Goal: Transaction & Acquisition: Obtain resource

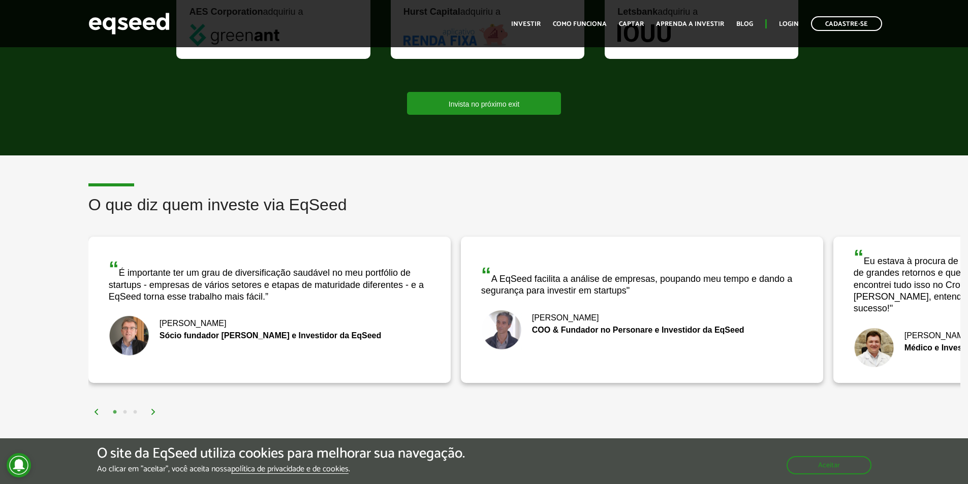
scroll to position [1118, 0]
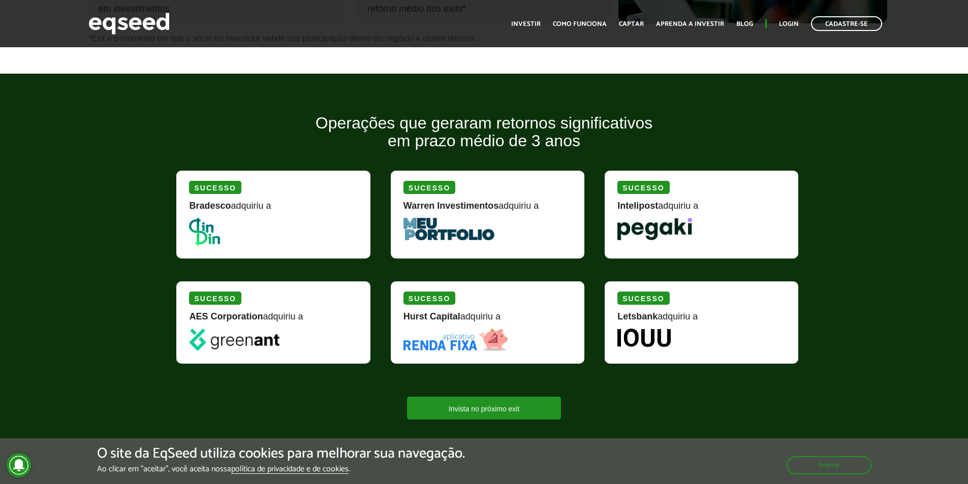
click at [200, 232] on img at bounding box center [204, 232] width 31 height 28
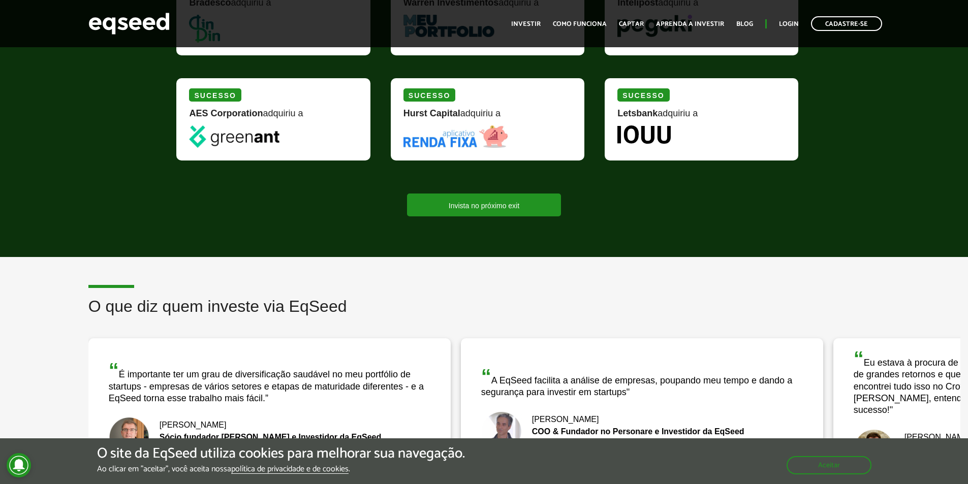
scroll to position [1017, 0]
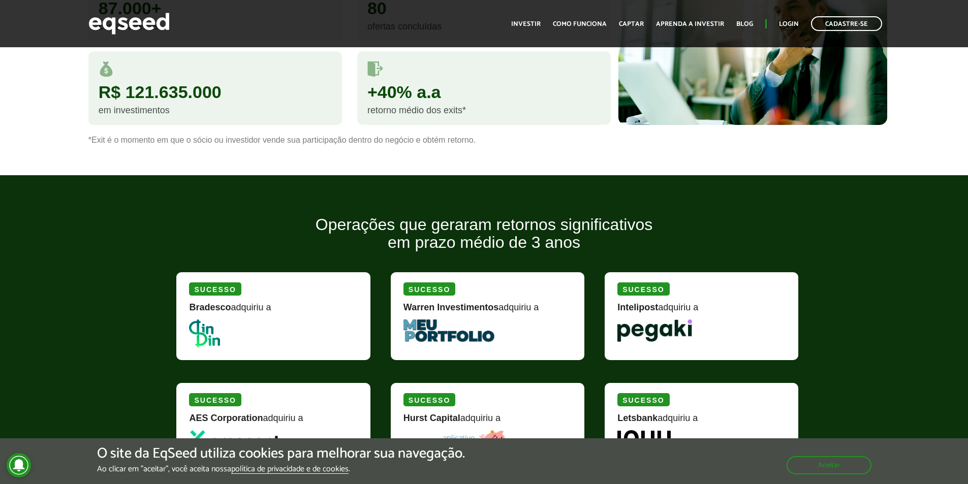
drag, startPoint x: 470, startPoint y: 306, endPoint x: 460, endPoint y: 301, distance: 10.7
click at [469, 306] on strong "Warren Investimentos" at bounding box center [451, 307] width 95 height 10
click at [448, 301] on div "Sucesso Warren Investimentos adquiriu a" at bounding box center [488, 316] width 194 height 88
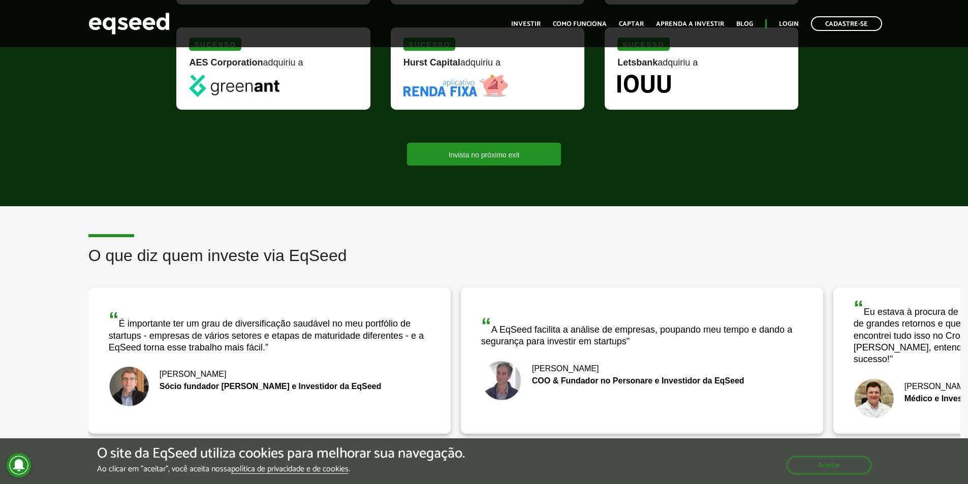
scroll to position [1118, 0]
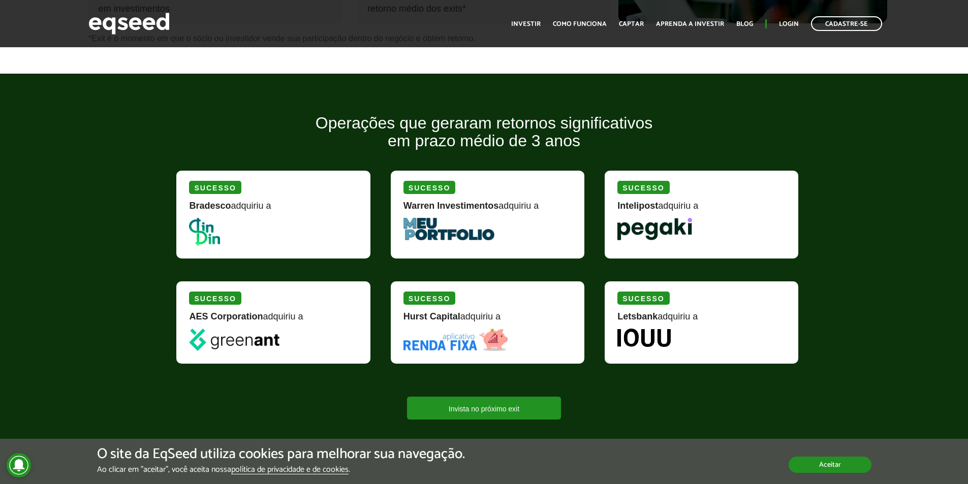
click at [840, 458] on button "Aceitar" at bounding box center [830, 465] width 83 height 16
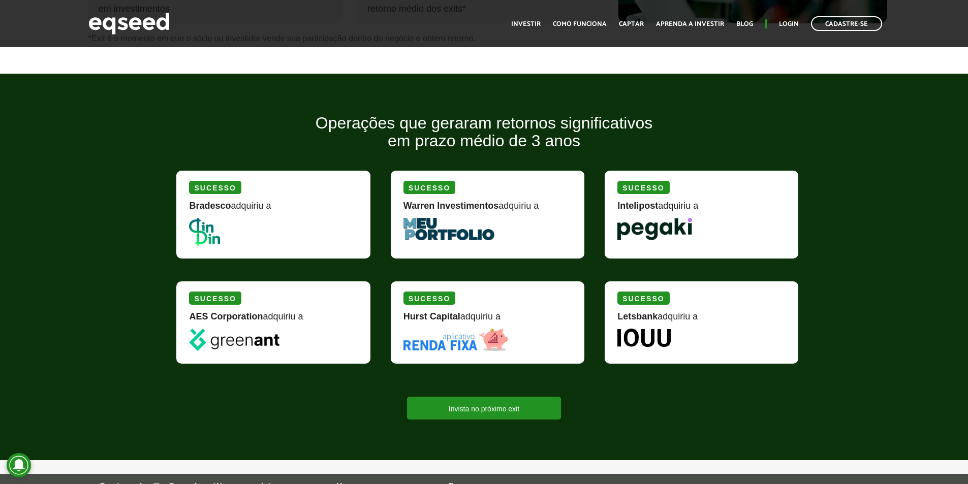
click at [654, 319] on strong "Letsbank" at bounding box center [638, 317] width 40 height 10
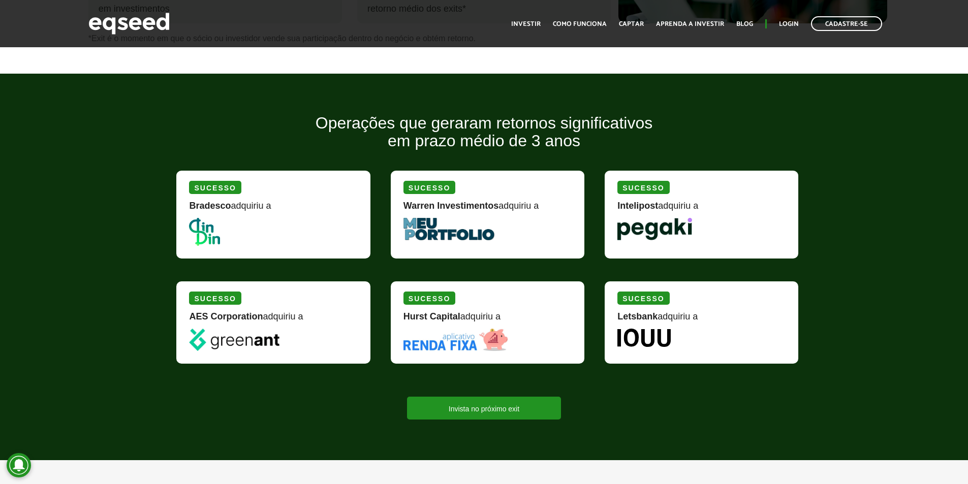
click at [208, 232] on img at bounding box center [204, 232] width 31 height 28
click at [211, 184] on div "Sucesso" at bounding box center [215, 187] width 52 height 13
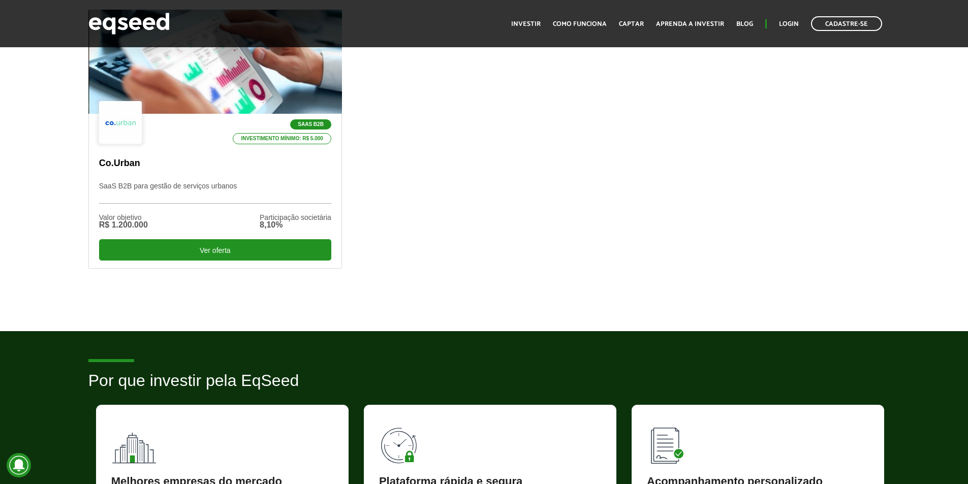
scroll to position [661, 0]
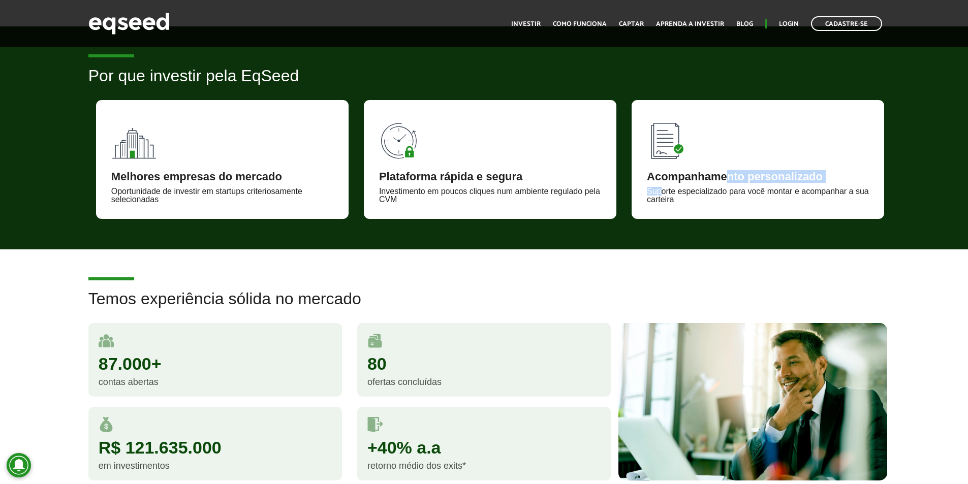
drag, startPoint x: 726, startPoint y: 182, endPoint x: 661, endPoint y: 185, distance: 64.6
click at [662, 186] on div "Acompanhamento personalizado Suporte especializado para você montar e acompanha…" at bounding box center [758, 159] width 253 height 119
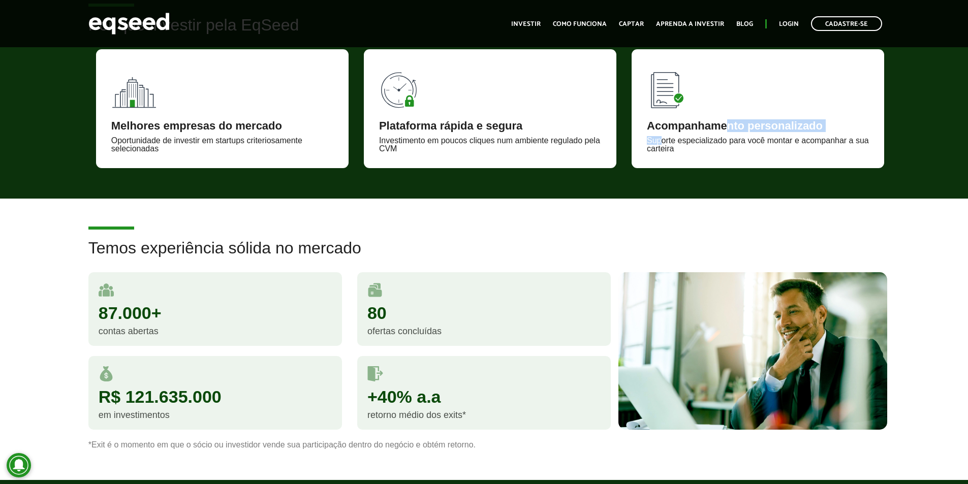
scroll to position [1068, 0]
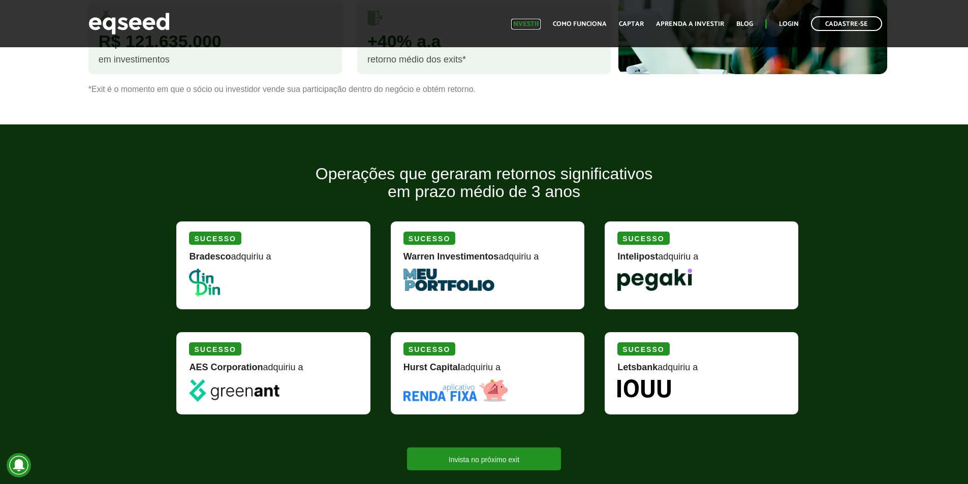
click at [524, 25] on link "Investir" at bounding box center [525, 24] width 29 height 7
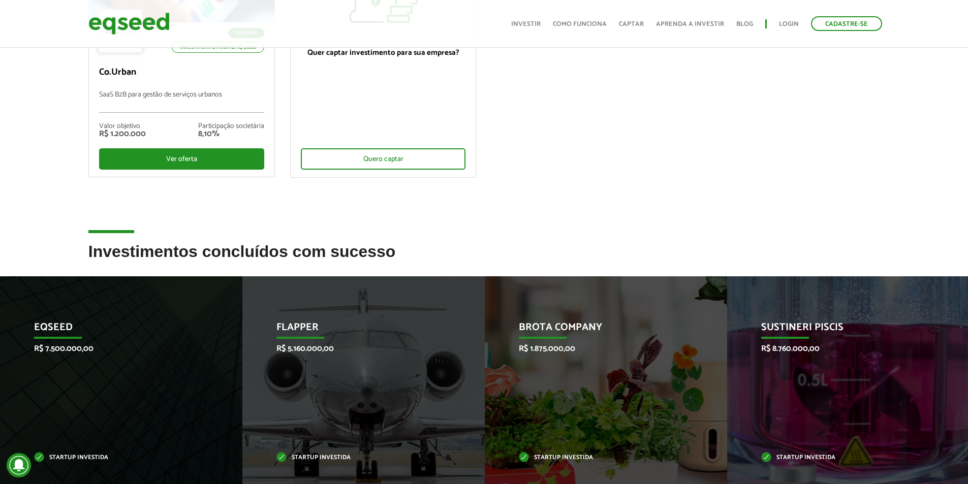
scroll to position [356, 0]
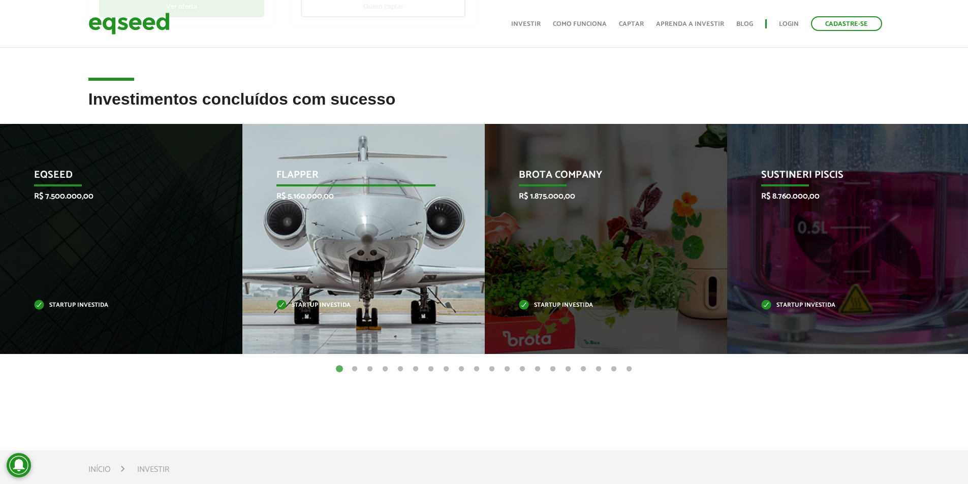
drag, startPoint x: 318, startPoint y: 180, endPoint x: 324, endPoint y: 160, distance: 20.6
click at [324, 161] on div "Flapper R$ 5.160.000,00 Startup investida" at bounding box center [355, 239] width 227 height 230
click at [318, 161] on div "Flapper R$ 5.160.000,00 Startup investida" at bounding box center [355, 239] width 227 height 230
click at [298, 171] on p "Flapper" at bounding box center [356, 177] width 159 height 17
click at [297, 205] on div "Flapper R$ 5.160.000,00 Startup investida" at bounding box center [355, 239] width 227 height 230
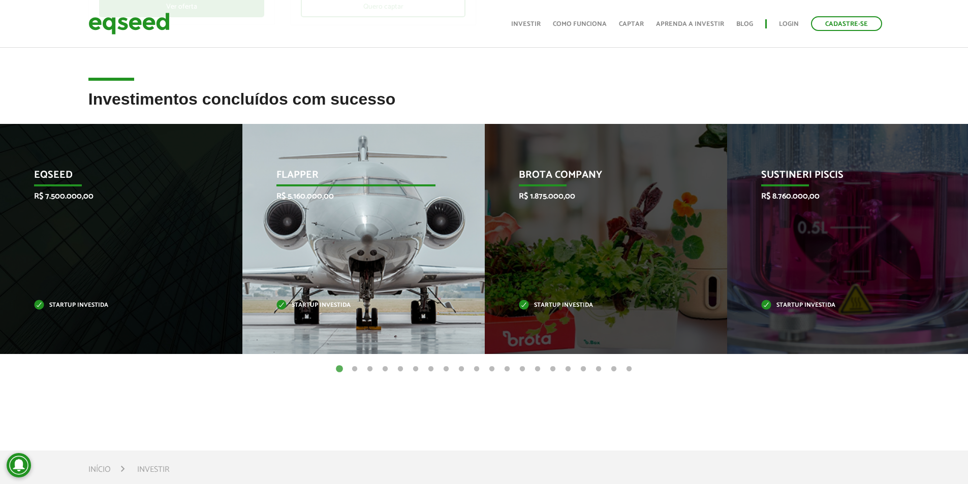
click at [304, 283] on div "Flapper R$ 5.160.000,00 Startup investida" at bounding box center [355, 239] width 227 height 230
click at [306, 307] on p "Startup investida" at bounding box center [356, 306] width 159 height 6
click at [295, 304] on p "Startup investida" at bounding box center [356, 306] width 159 height 6
click at [336, 308] on p "Startup investida" at bounding box center [356, 306] width 159 height 6
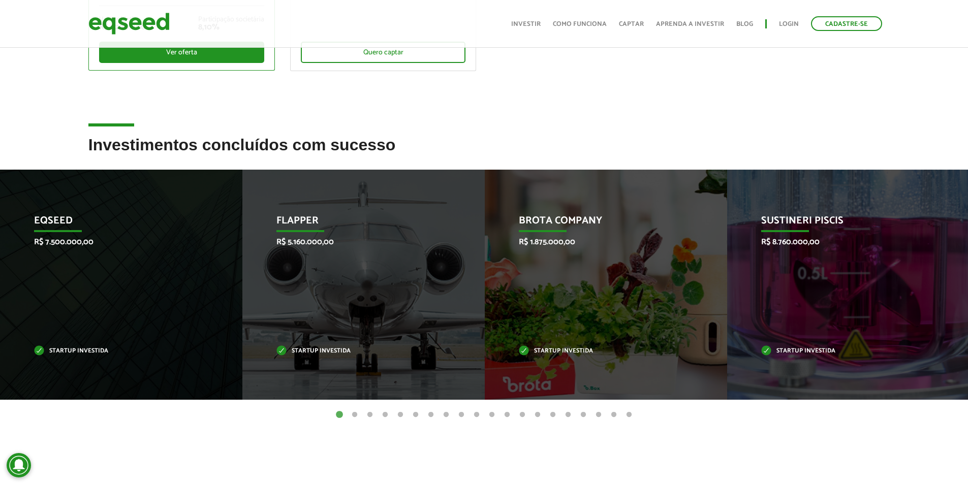
scroll to position [5, 0]
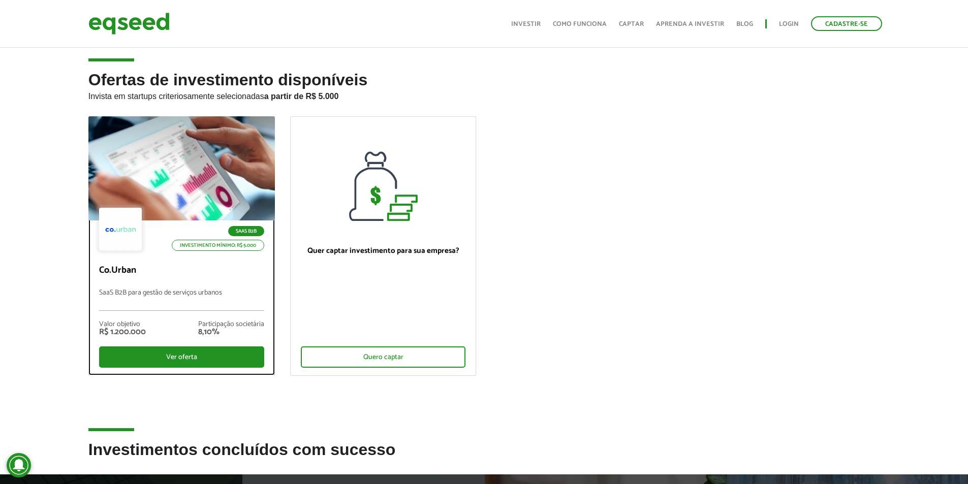
click at [125, 272] on p "Co.Urban" at bounding box center [181, 270] width 165 height 11
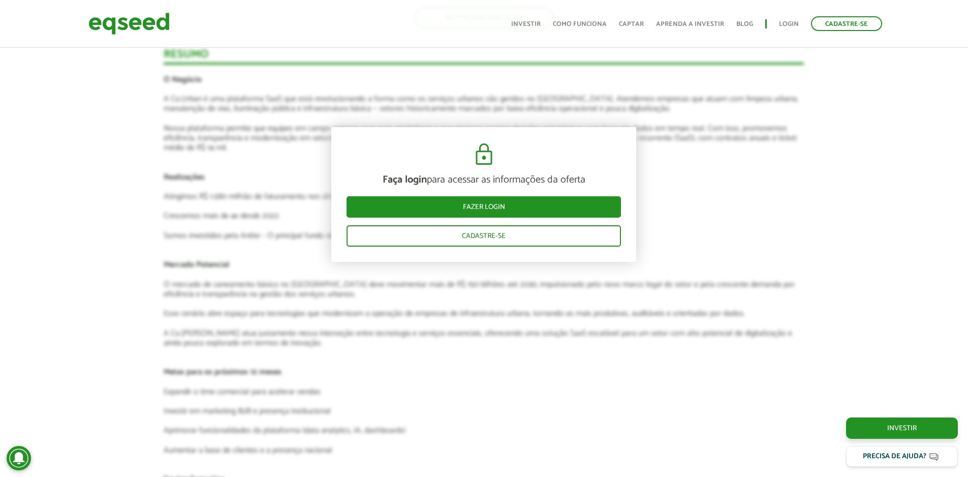
scroll to position [1881, 0]
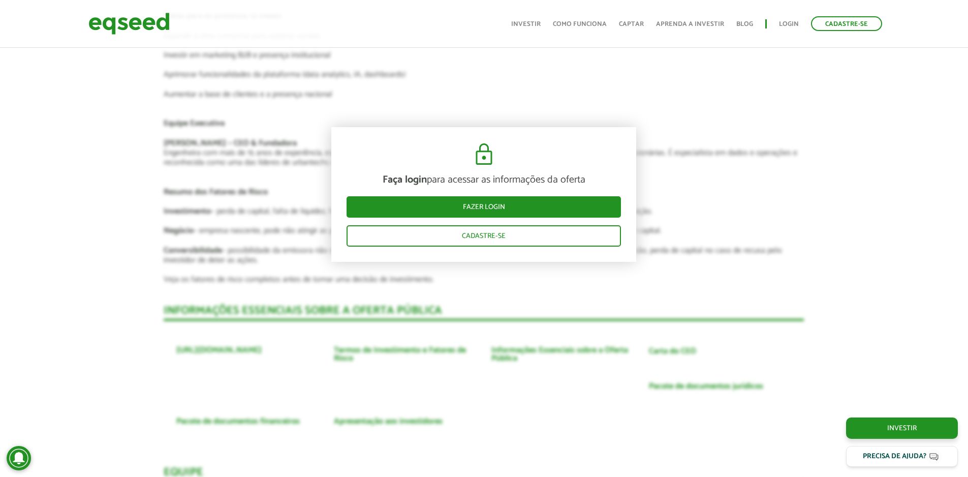
click at [538, 153] on div "Faça login para acessar as informações da oferta Fazer login Cadastre-se" at bounding box center [483, 194] width 305 height 135
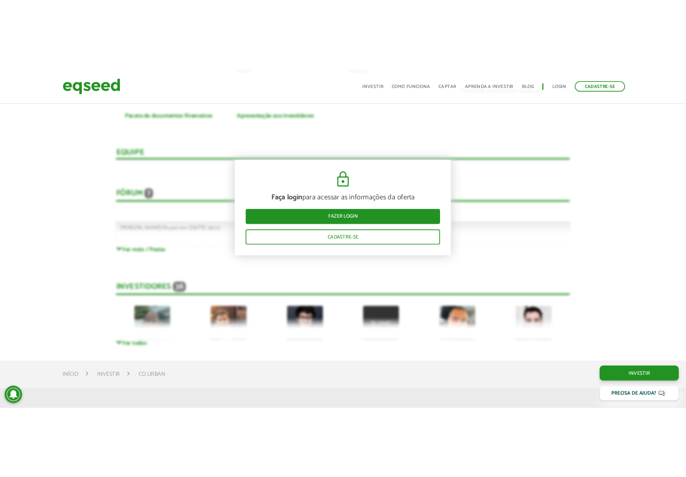
scroll to position [2260, 0]
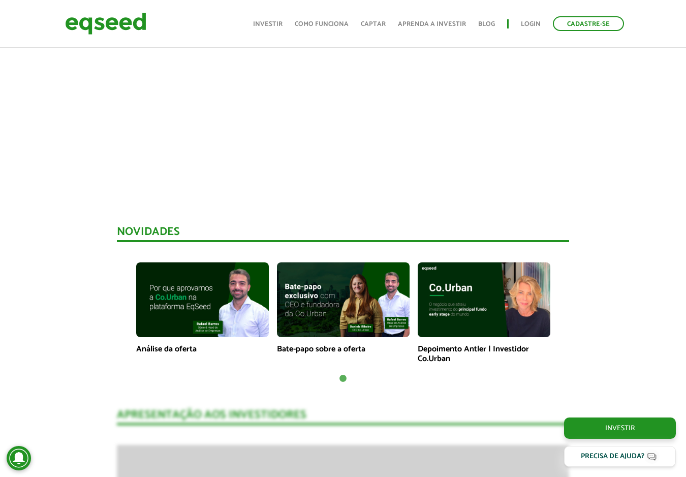
scroll to position [580, 0]
